Goal: Information Seeking & Learning: Check status

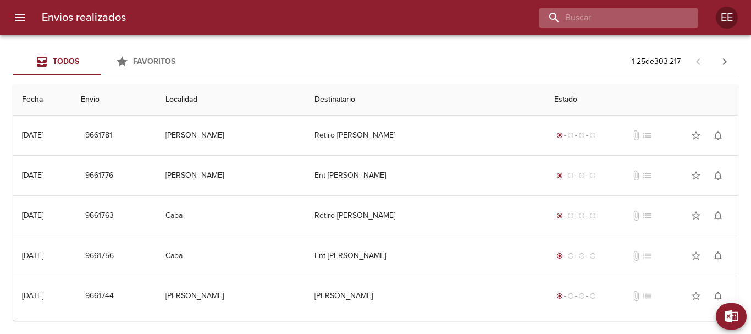
click at [632, 19] on input "buscar" at bounding box center [609, 17] width 141 height 19
paste input "[PERSON_NAME]"
type input "[PERSON_NAME]"
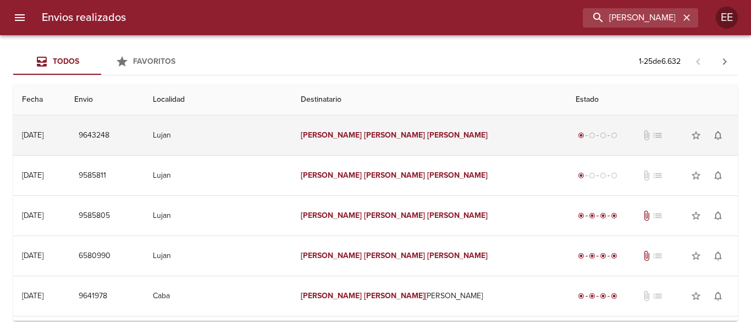
click at [292, 134] on td "Lujan" at bounding box center [218, 135] width 148 height 40
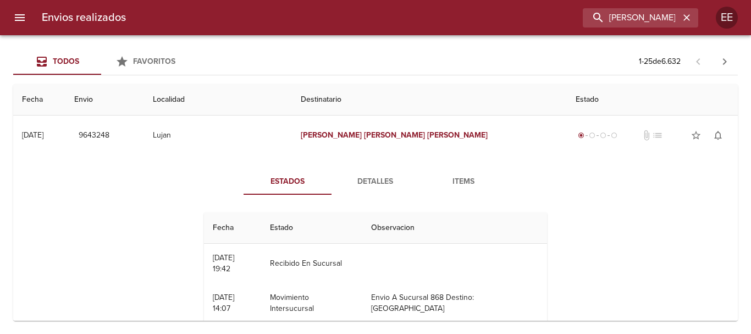
click at [384, 186] on span "Detalles" at bounding box center [375, 182] width 75 height 14
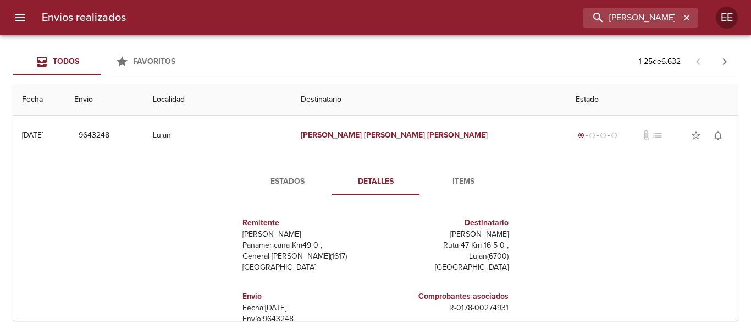
scroll to position [110, 0]
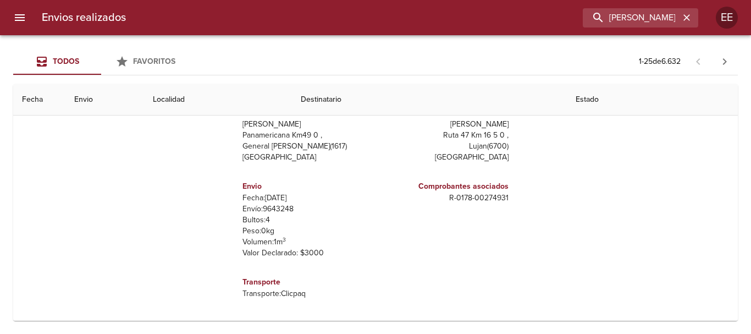
click at [280, 213] on p "Envío: 9643248" at bounding box center [306, 208] width 129 height 11
copy p "9643248"
drag, startPoint x: 443, startPoint y: 198, endPoint x: 468, endPoint y: 107, distance: 94.7
click at [562, 197] on div "Estados Detalles Items Remitente Wamaro Tortuguitas Panamericana Km49 0 , Gener…" at bounding box center [375, 185] width 707 height 280
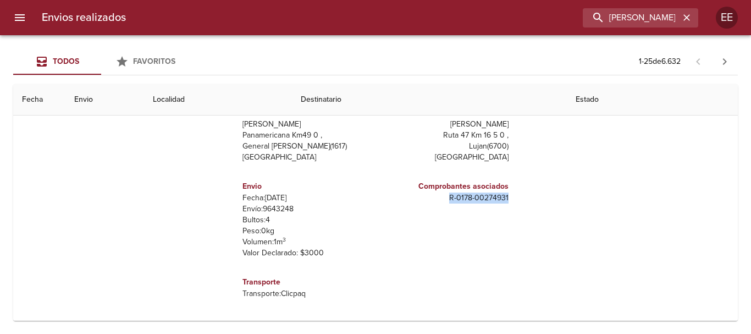
copy p "R - 0178 - 00274931"
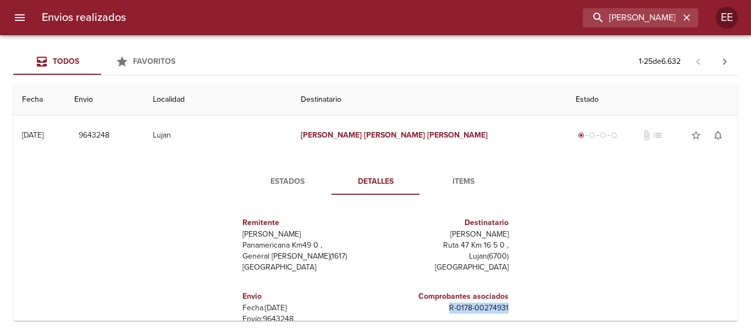
drag, startPoint x: 436, startPoint y: 233, endPoint x: 533, endPoint y: 233, distance: 96.2
click at [533, 233] on div "Estados Detalles Items Remitente Wamaro Tortuguitas Panamericana Km49 0 , Gener…" at bounding box center [375, 295] width 707 height 280
copy p "[PERSON_NAME]"
drag, startPoint x: 687, startPoint y: 11, endPoint x: 679, endPoint y: 15, distance: 8.1
click at [687, 12] on button "button" at bounding box center [686, 17] width 14 height 14
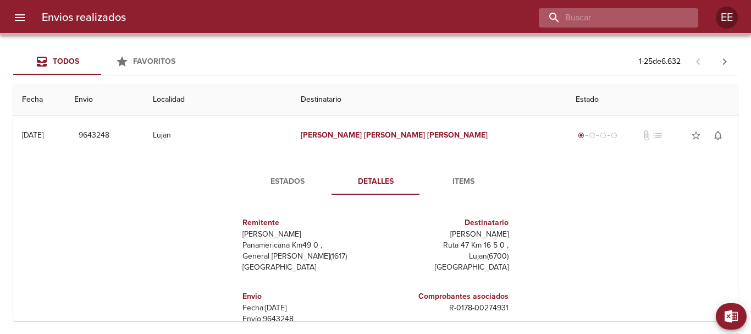
click at [679, 15] on input "buscar" at bounding box center [609, 17] width 141 height 19
paste input "[PERSON_NAME]"
type input "[PERSON_NAME]"
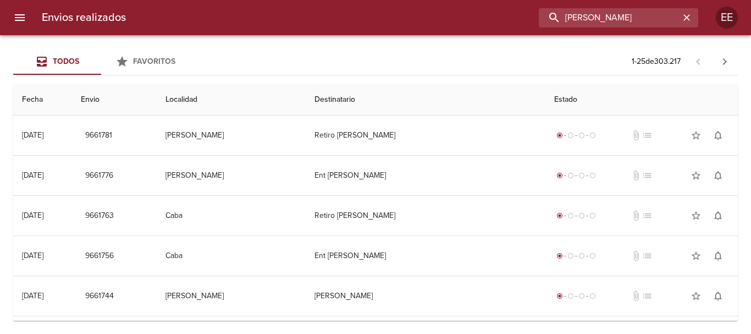
scroll to position [55, 0]
